Goal: Find specific page/section: Find specific page/section

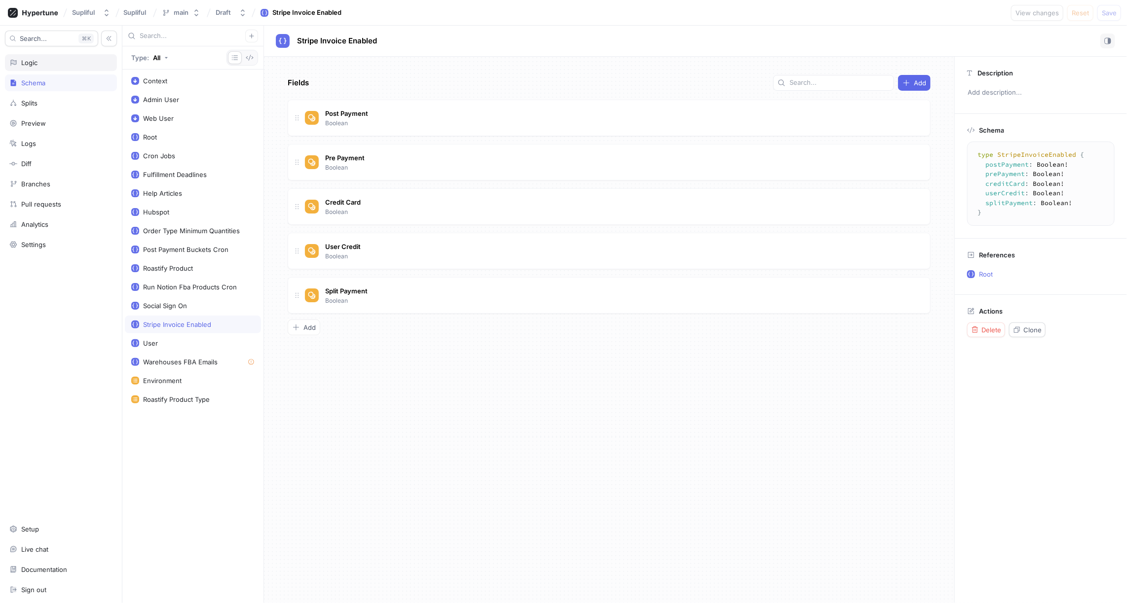
click at [49, 63] on div "Logic" at bounding box center [60, 63] width 103 height 8
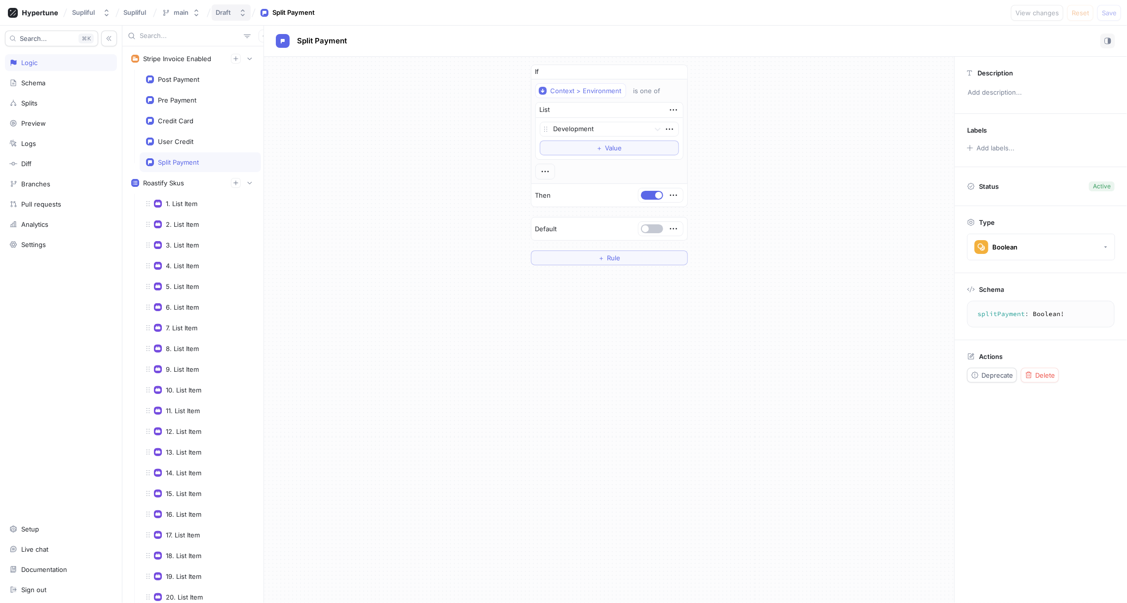
click at [229, 12] on div "Draft" at bounding box center [223, 12] width 15 height 8
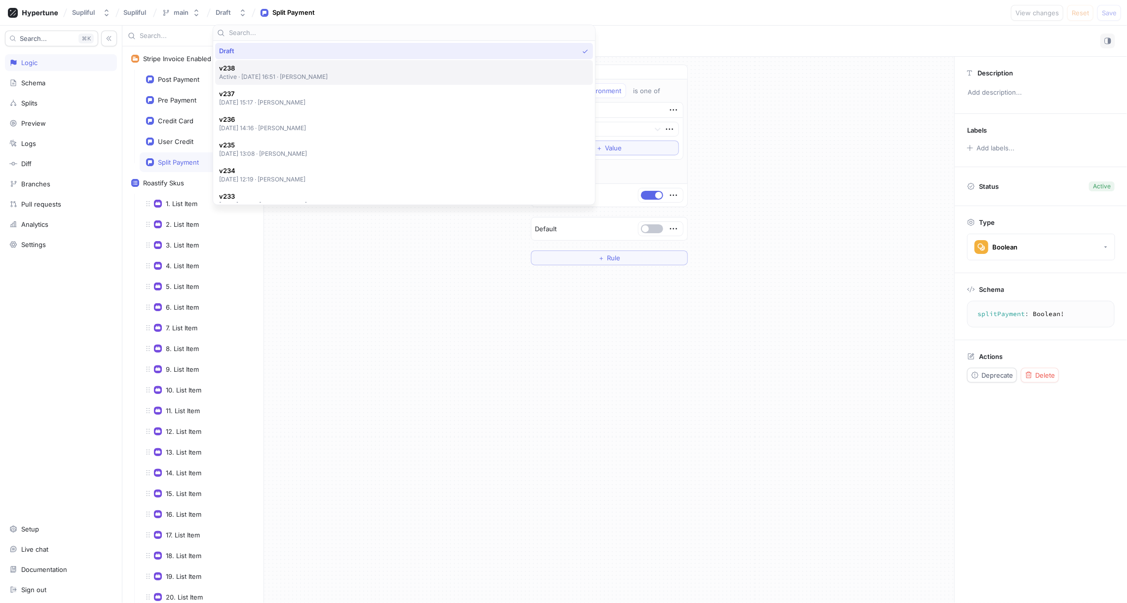
click at [280, 72] on span "v238" at bounding box center [273, 68] width 109 height 8
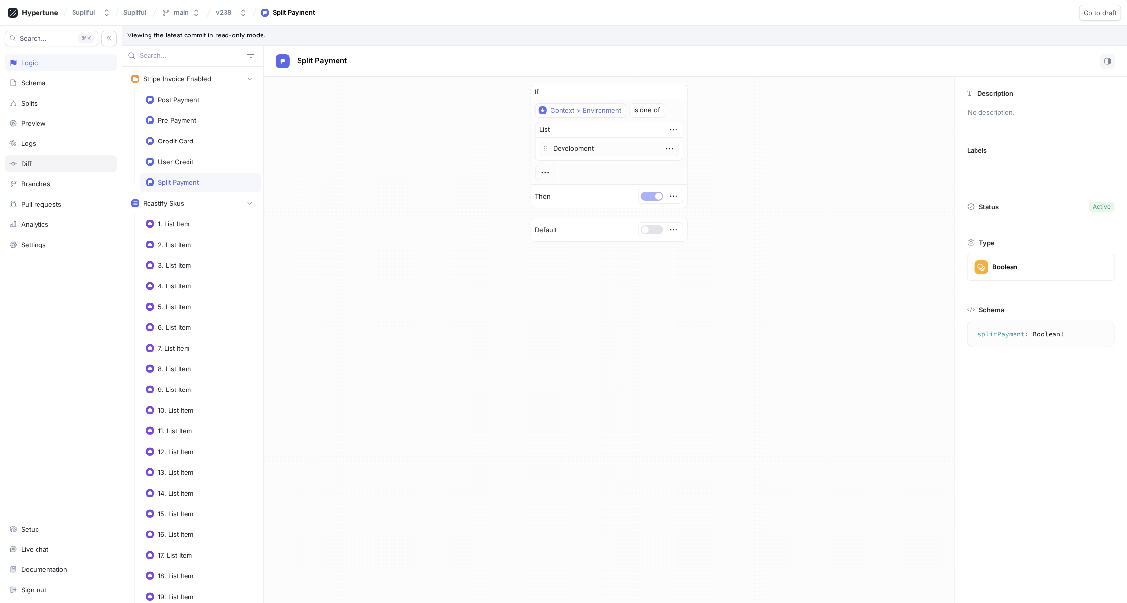
click at [40, 160] on div "Diff" at bounding box center [60, 164] width 103 height 8
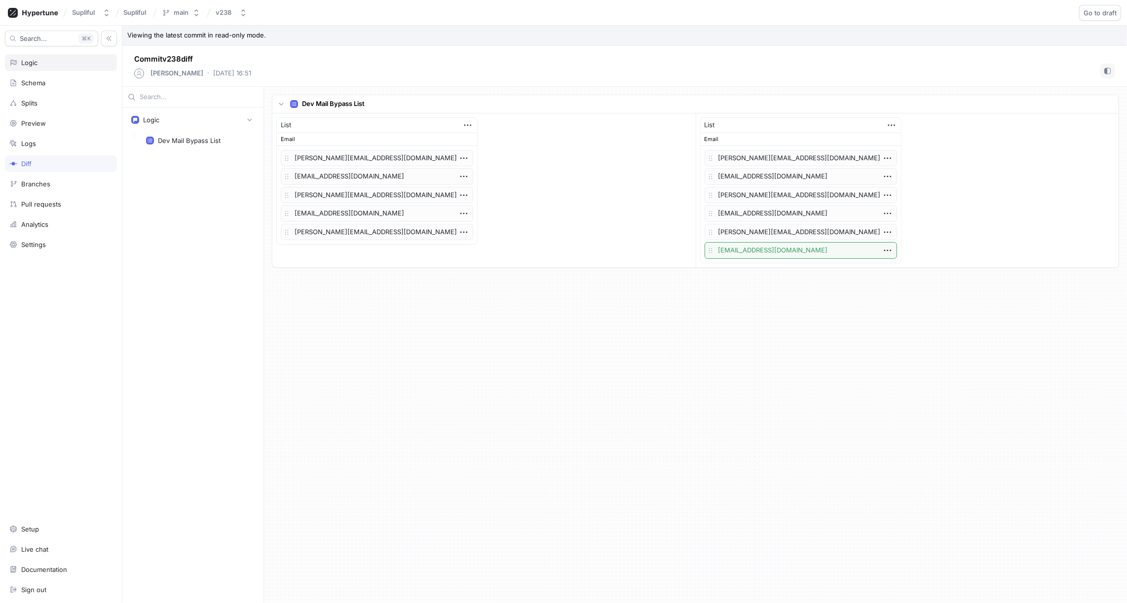
click at [37, 64] on div "Logic" at bounding box center [29, 63] width 16 height 8
